Goal: Navigation & Orientation: Find specific page/section

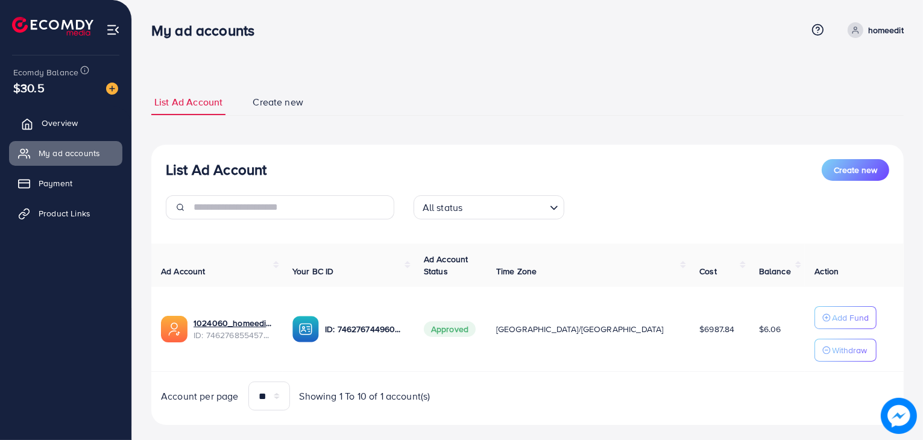
click at [70, 125] on span "Overview" at bounding box center [60, 123] width 36 height 12
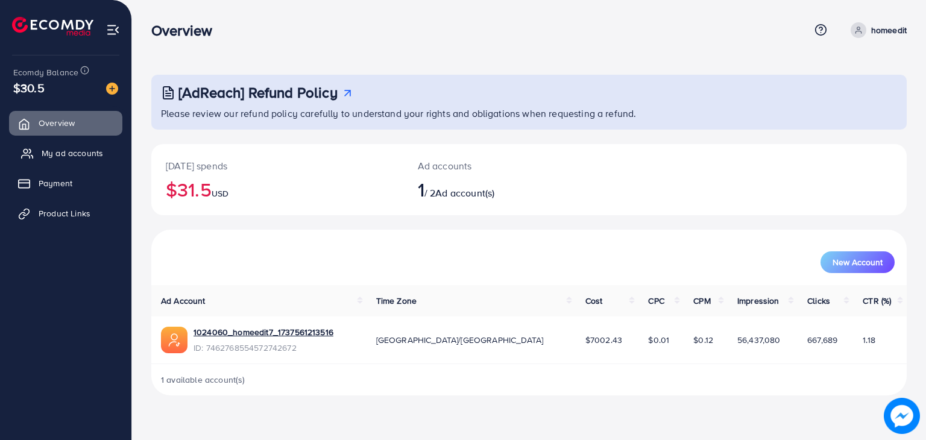
click at [63, 156] on span "My ad accounts" at bounding box center [73, 153] width 62 height 12
